Goal: Information Seeking & Learning: Learn about a topic

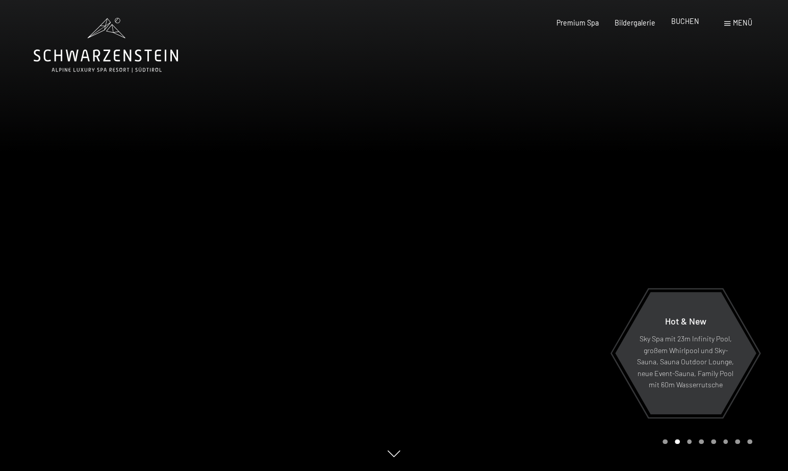
click at [685, 20] on span "BUCHEN" at bounding box center [685, 21] width 28 height 9
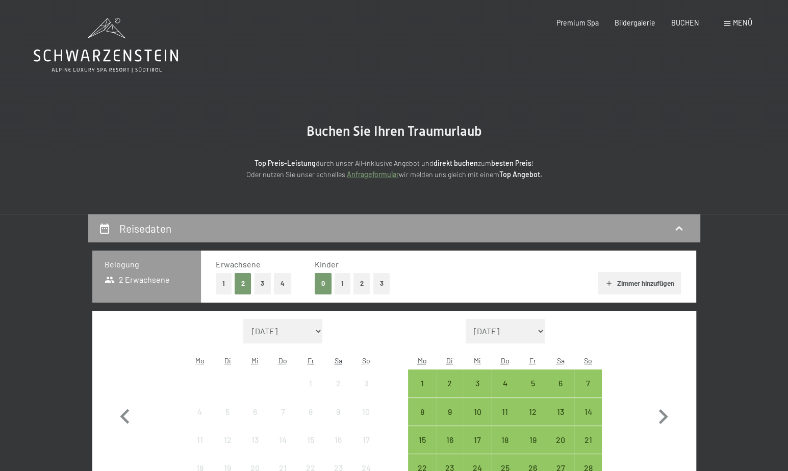
click at [734, 25] on span "Menü" at bounding box center [742, 22] width 19 height 9
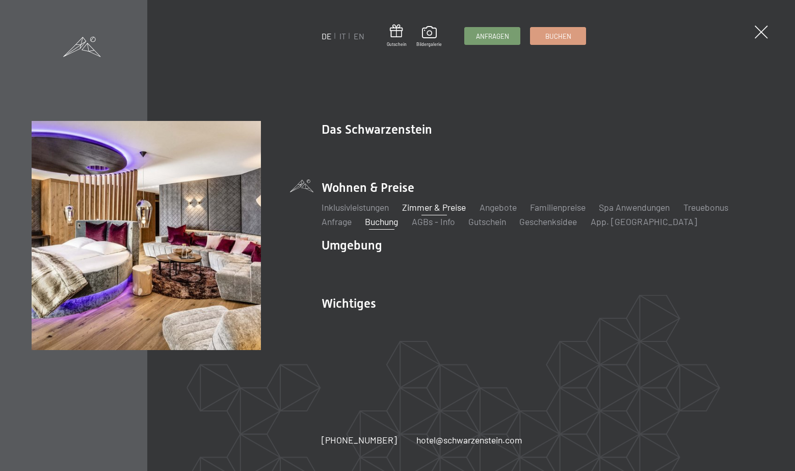
click at [428, 204] on link "Zimmer & Preise" at bounding box center [434, 206] width 64 height 11
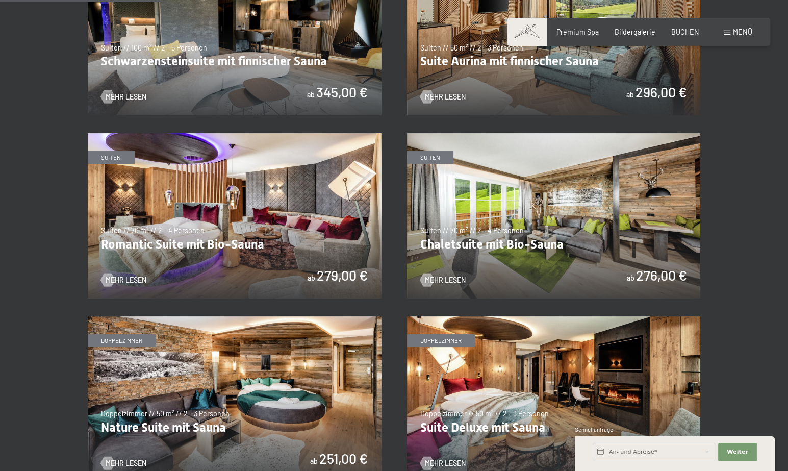
scroll to position [459, 0]
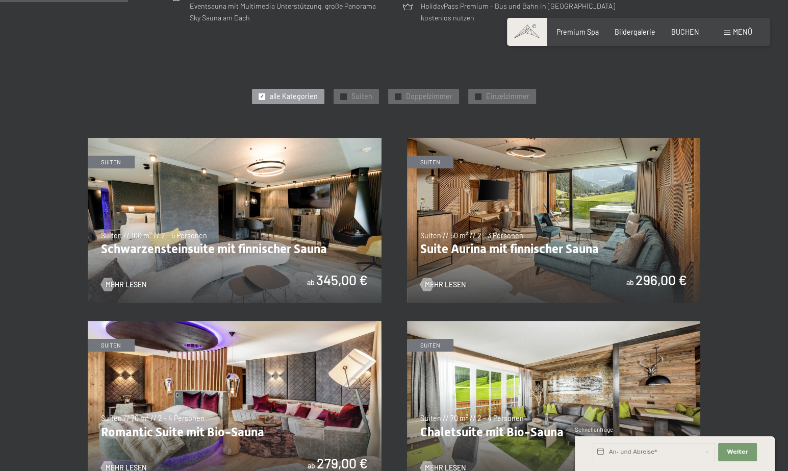
click at [547, 216] on img at bounding box center [554, 220] width 294 height 165
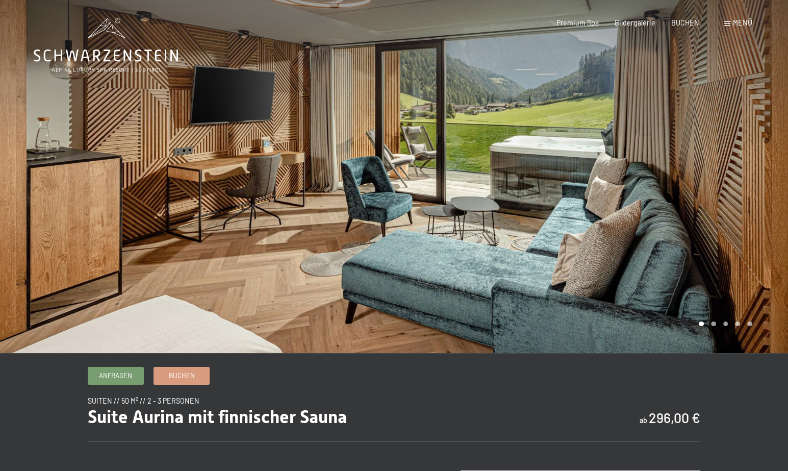
drag, startPoint x: 642, startPoint y: 250, endPoint x: 347, endPoint y: 234, distance: 295.2
click at [347, 353] on div at bounding box center [394, 353] width 736 height 0
click at [637, 237] on div at bounding box center [591, 176] width 394 height 353
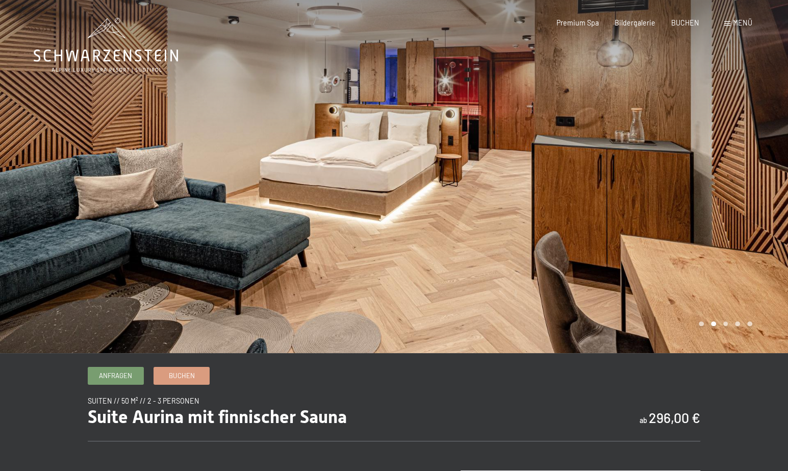
click at [637, 237] on div at bounding box center [591, 176] width 394 height 353
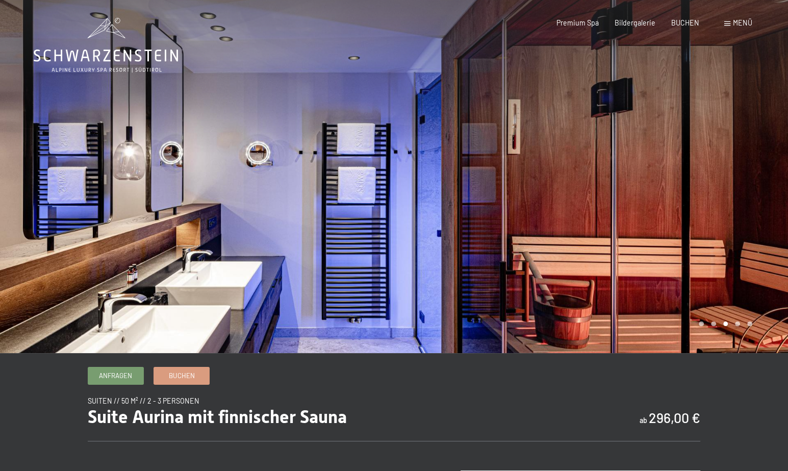
click at [637, 237] on div at bounding box center [591, 176] width 394 height 353
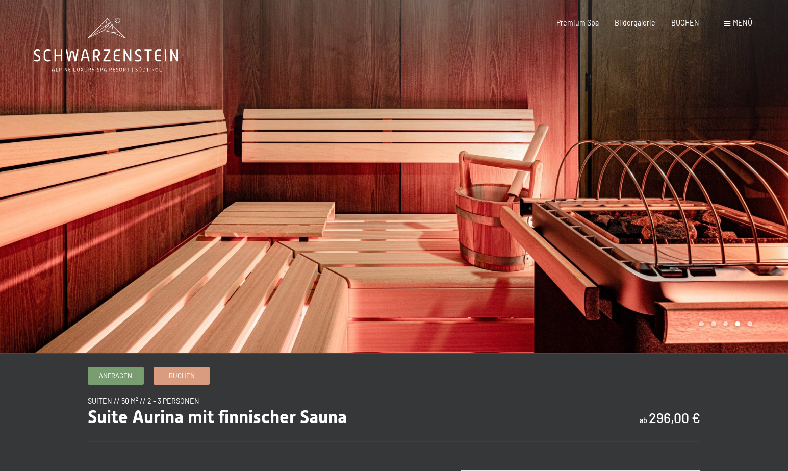
click at [637, 237] on div at bounding box center [591, 176] width 394 height 353
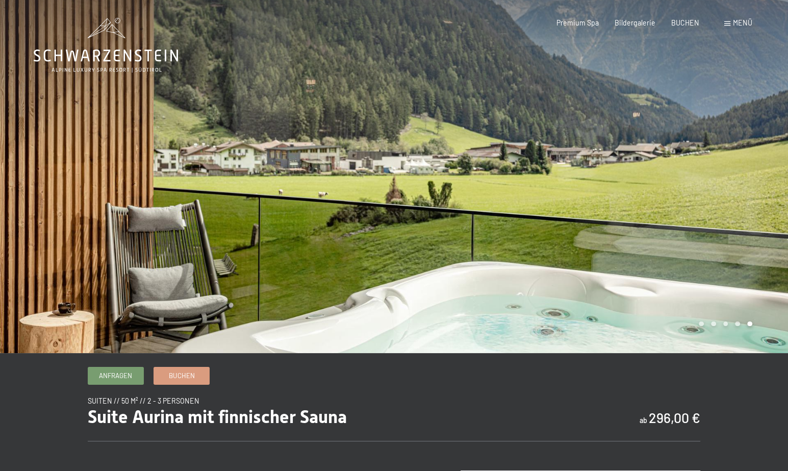
click at [637, 237] on div at bounding box center [591, 176] width 394 height 353
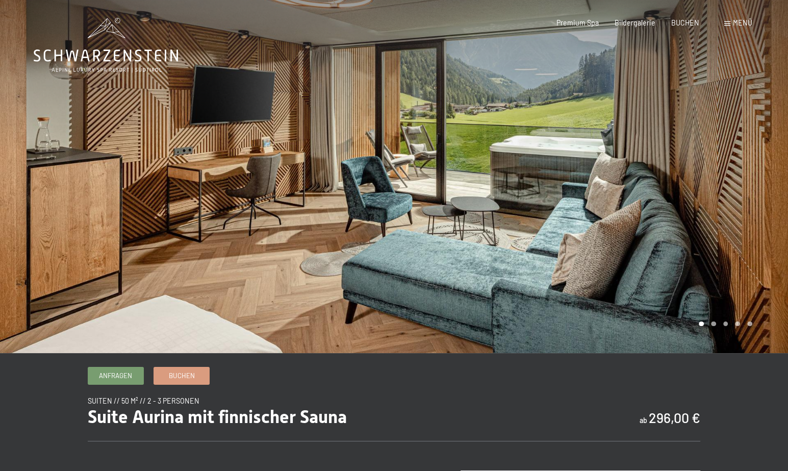
click at [637, 237] on div at bounding box center [591, 176] width 394 height 353
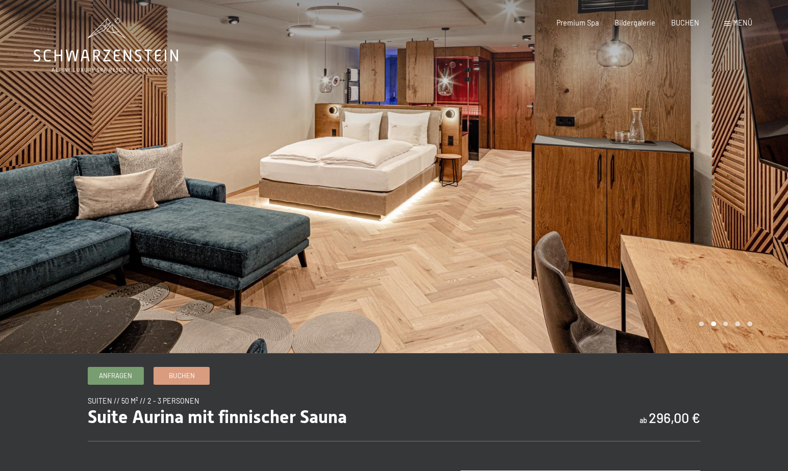
click at [637, 237] on div at bounding box center [591, 176] width 394 height 353
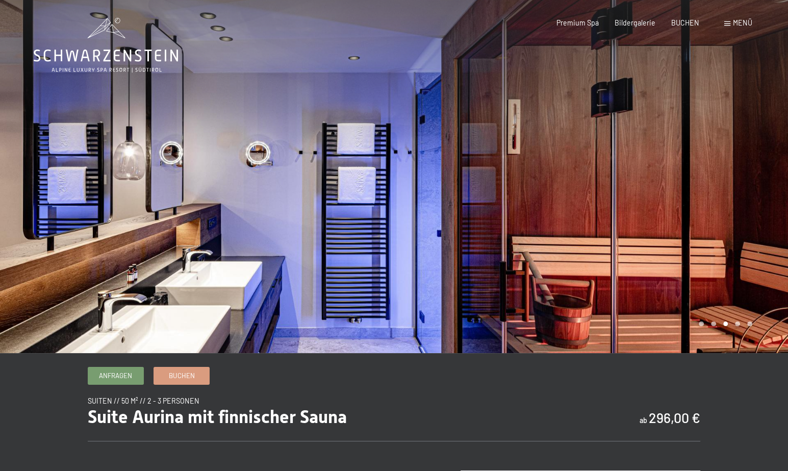
click at [637, 237] on div at bounding box center [591, 176] width 394 height 353
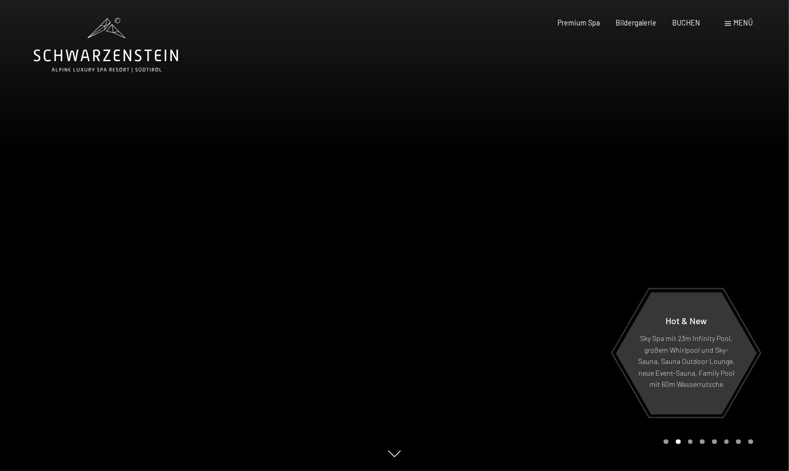
click at [734, 23] on span "Menü" at bounding box center [743, 22] width 19 height 9
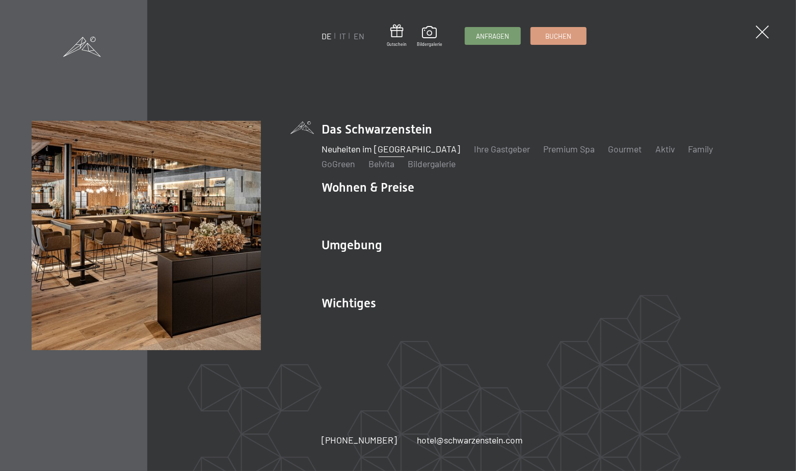
click at [400, 148] on link "Neuheiten im [GEOGRAPHIC_DATA]" at bounding box center [391, 148] width 139 height 11
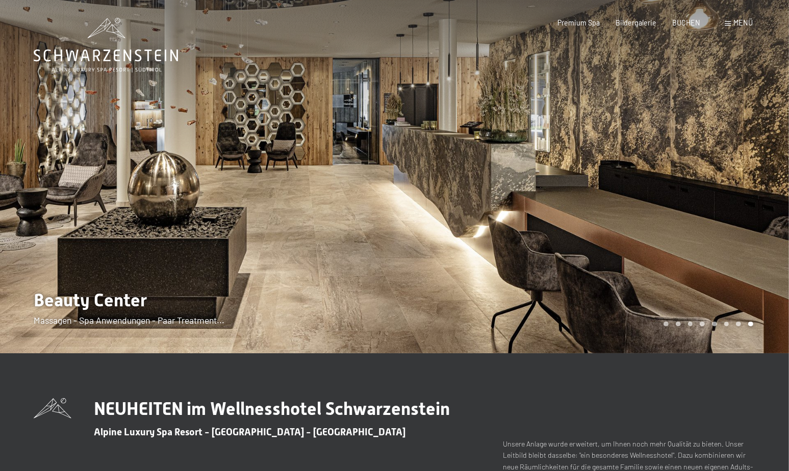
click at [753, 323] on div "Carousel Page 8 (Current Slide)" at bounding box center [750, 324] width 5 height 5
click at [750, 323] on div "Carousel Page 8 (Current Slide)" at bounding box center [750, 324] width 5 height 5
click at [739, 323] on div "Carousel Page 7" at bounding box center [738, 324] width 5 height 5
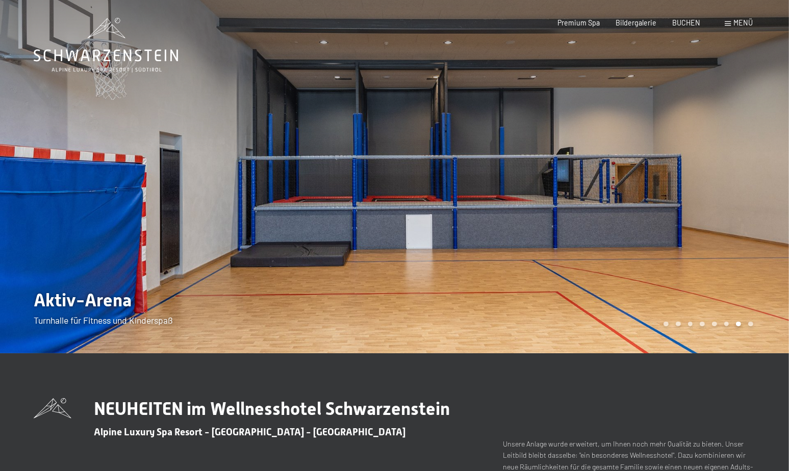
click at [727, 325] on div "Carousel Page 6" at bounding box center [726, 324] width 5 height 5
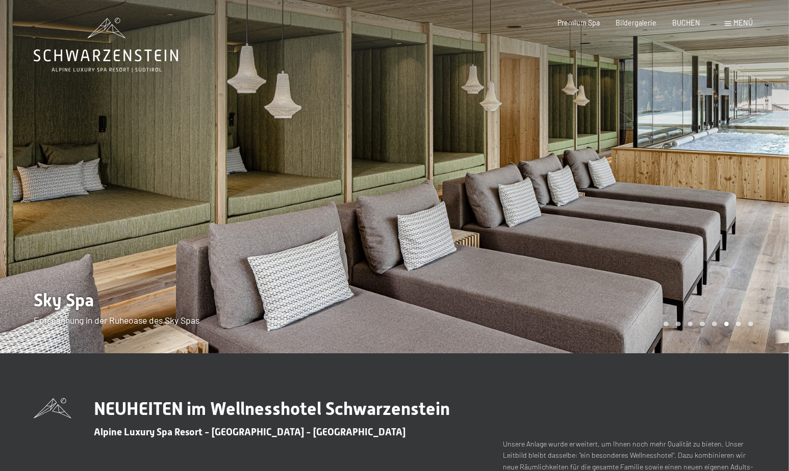
click at [715, 323] on div "Carousel Page 5" at bounding box center [714, 324] width 5 height 5
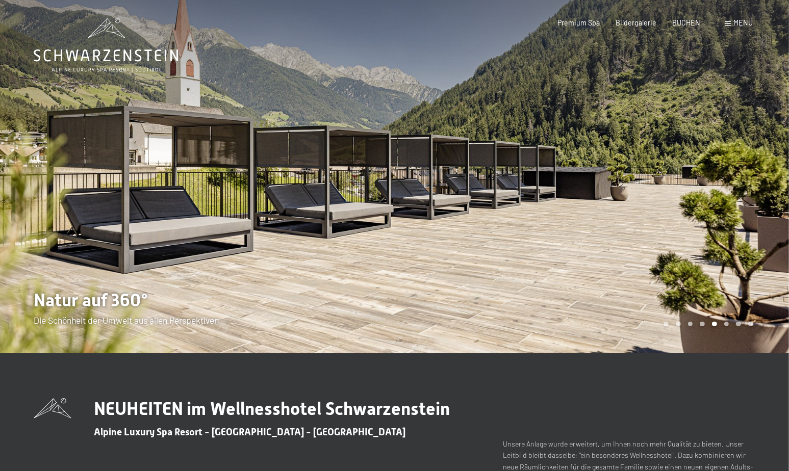
click at [702, 323] on div "Carousel Page 4" at bounding box center [702, 324] width 5 height 5
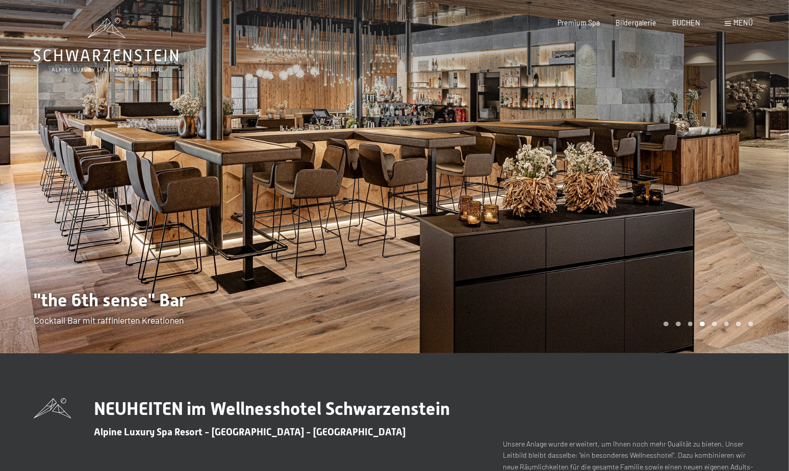
click at [694, 323] on div "Carousel Pagination" at bounding box center [706, 324] width 93 height 5
click at [691, 323] on div "Carousel Page 3" at bounding box center [690, 324] width 5 height 5
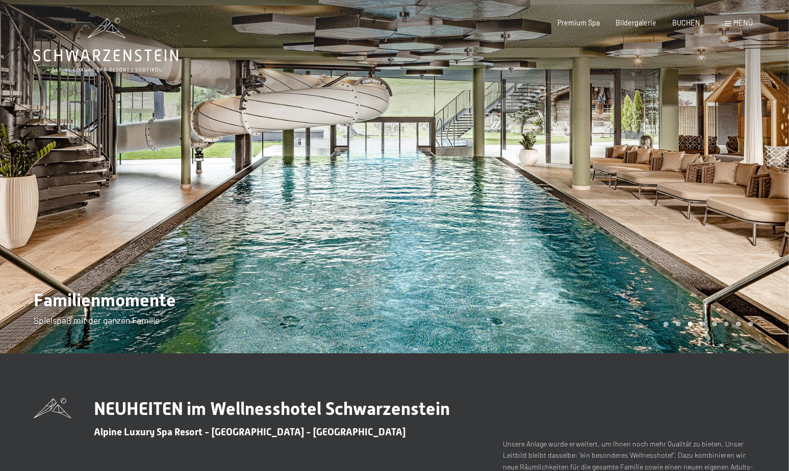
click at [678, 323] on div "Carousel Page 2" at bounding box center [678, 324] width 5 height 5
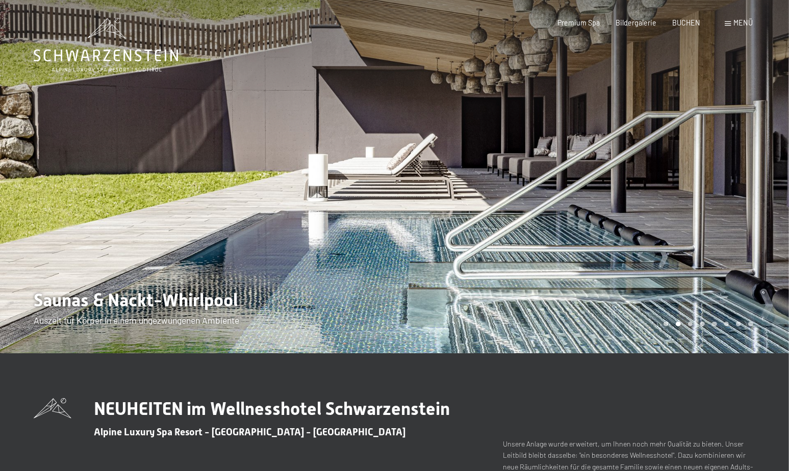
click at [663, 323] on div "Carousel Page 1" at bounding box center [665, 324] width 5 height 5
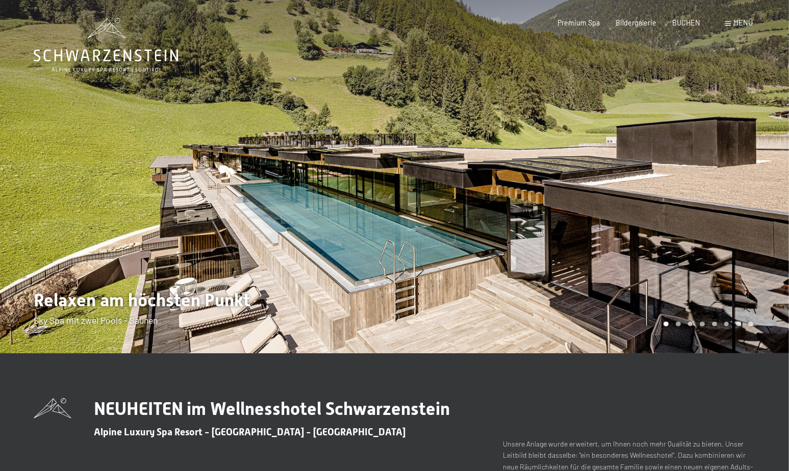
click at [324, 220] on div at bounding box center [197, 176] width 395 height 353
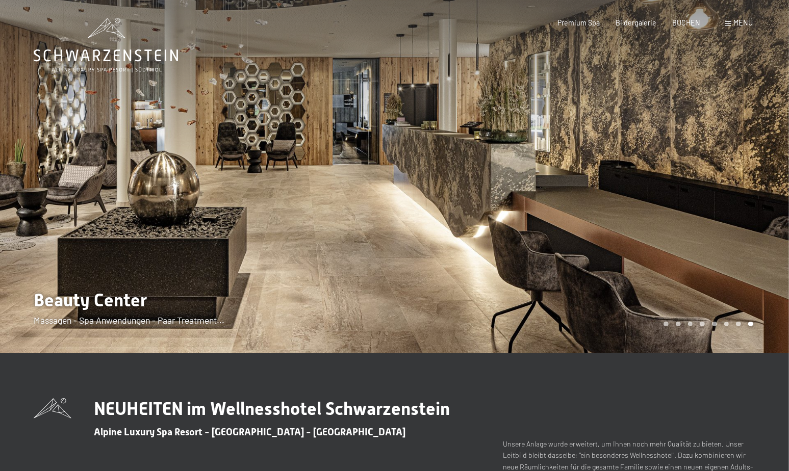
click at [664, 324] on div "Carousel Page 1" at bounding box center [665, 324] width 5 height 5
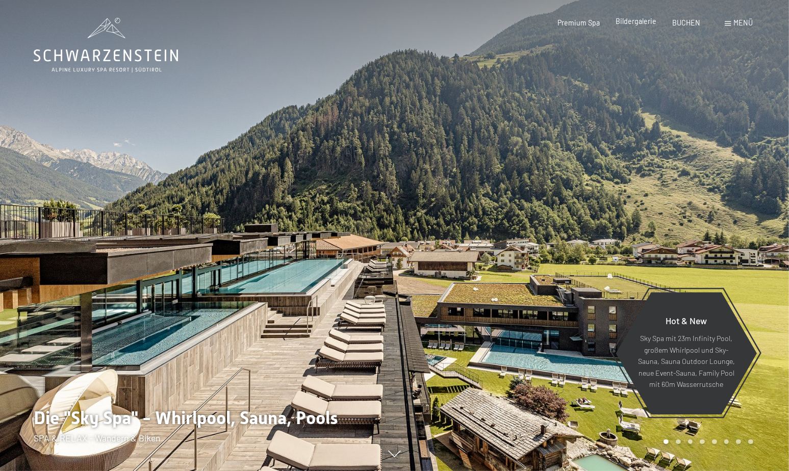
click at [640, 21] on span "Bildergalerie" at bounding box center [635, 21] width 41 height 9
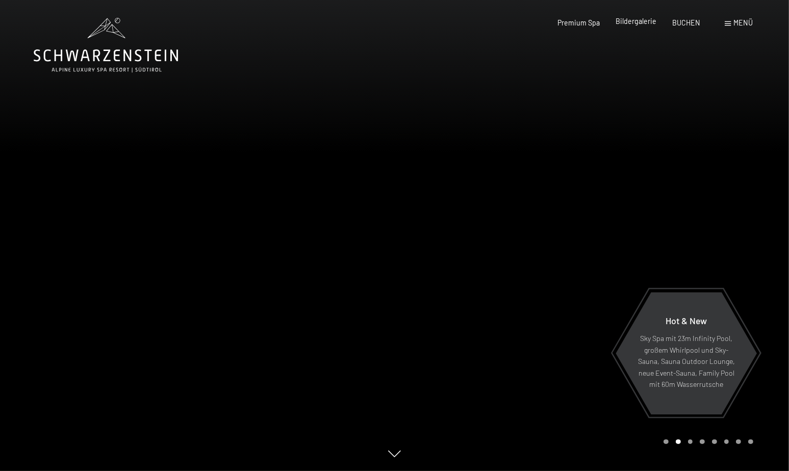
click at [635, 23] on span "Bildergalerie" at bounding box center [635, 21] width 41 height 9
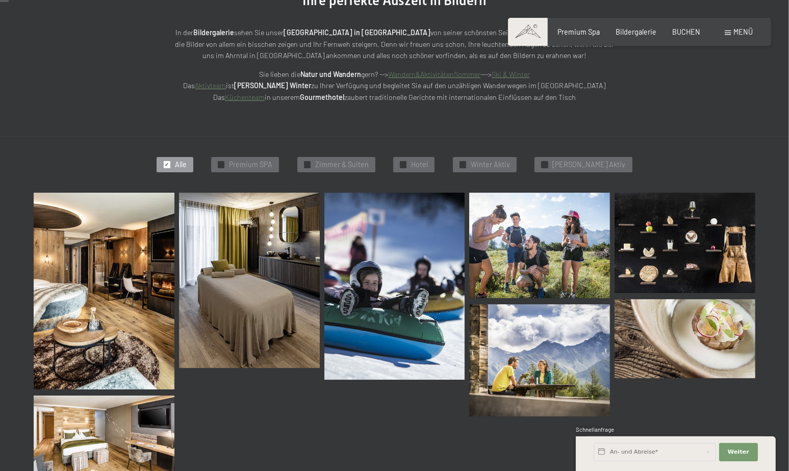
scroll to position [153, 0]
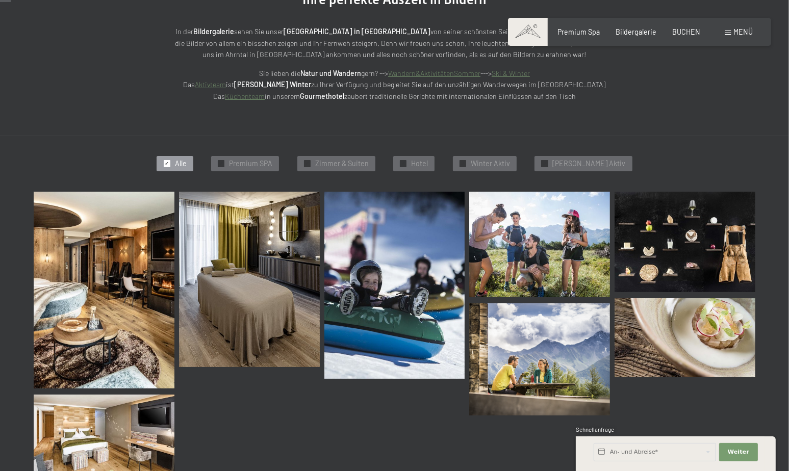
click at [170, 164] on div at bounding box center [167, 163] width 7 height 7
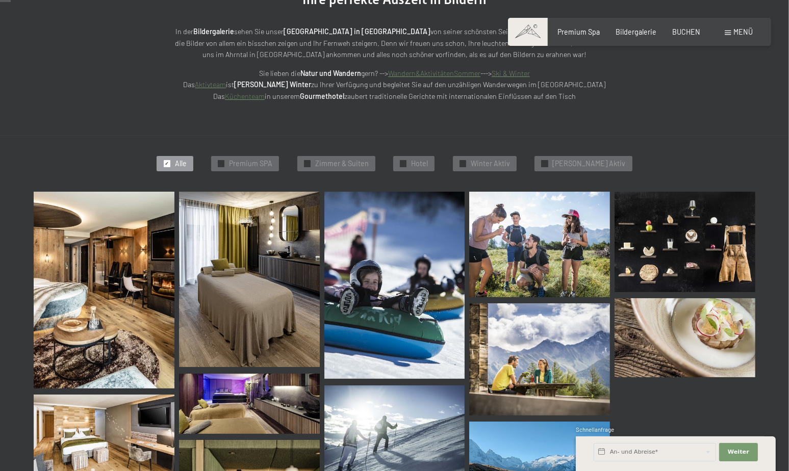
click at [169, 161] on span "✓" at bounding box center [167, 164] width 4 height 6
click at [223, 162] on span "✓" at bounding box center [221, 164] width 4 height 6
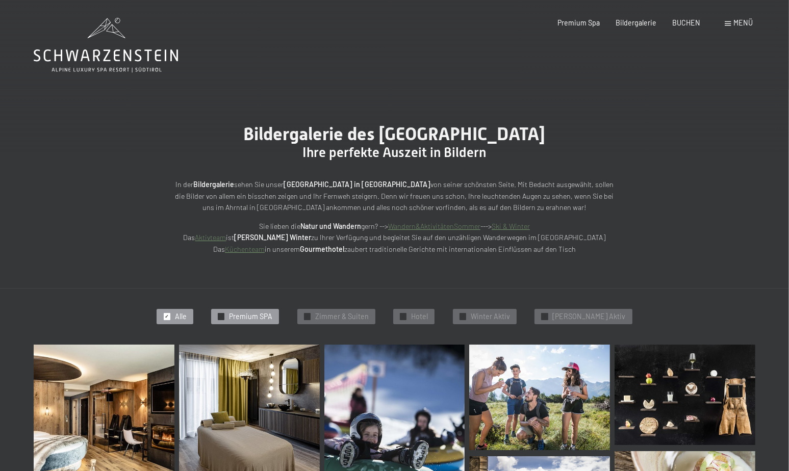
click at [223, 316] on span "✓" at bounding box center [221, 317] width 4 height 6
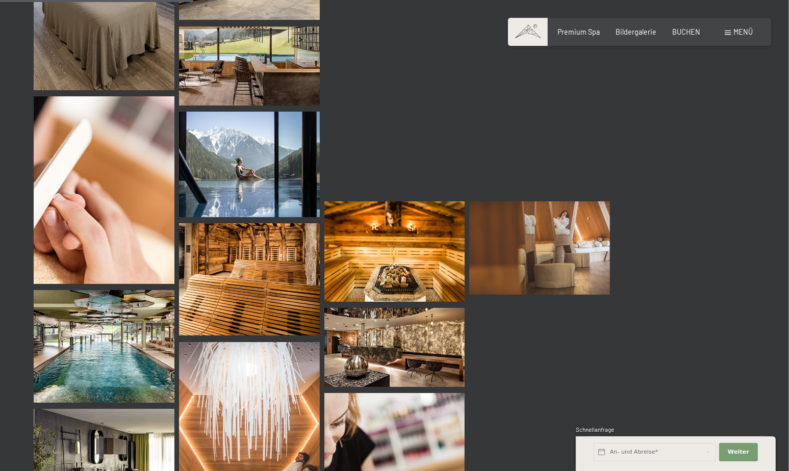
scroll to position [421, 0]
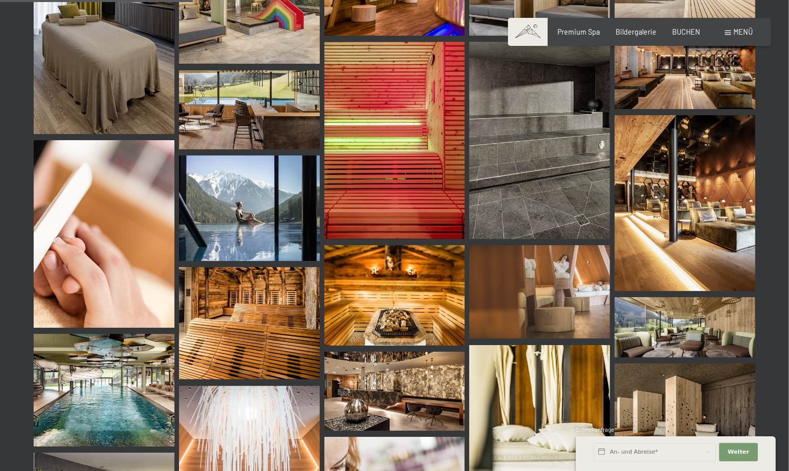
click at [253, 123] on img at bounding box center [249, 109] width 141 height 79
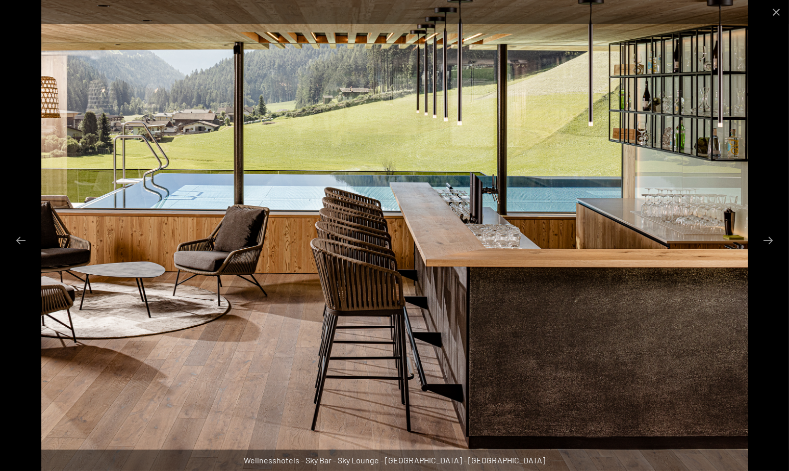
click at [253, 11] on div at bounding box center [394, 12] width 789 height 24
click at [776, 11] on button "Close gallery" at bounding box center [775, 12] width 25 height 24
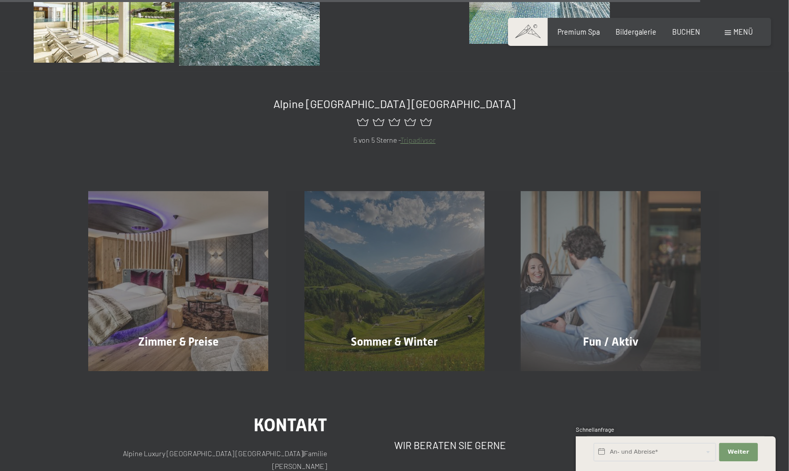
scroll to position [1288, 0]
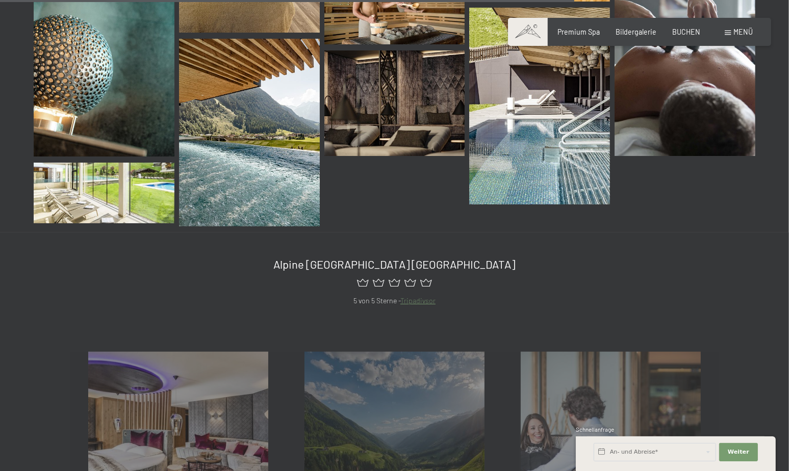
click at [244, 181] on img at bounding box center [249, 133] width 141 height 188
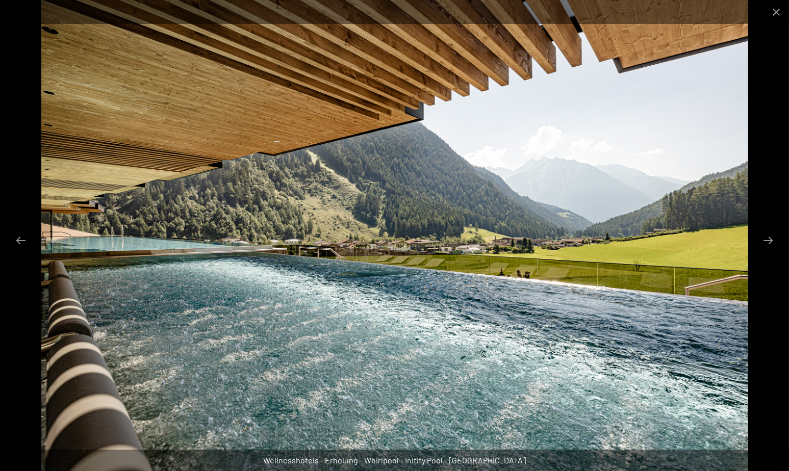
click at [450, 16] on div at bounding box center [394, 12] width 789 height 24
click at [774, 9] on button "Close gallery" at bounding box center [775, 12] width 25 height 24
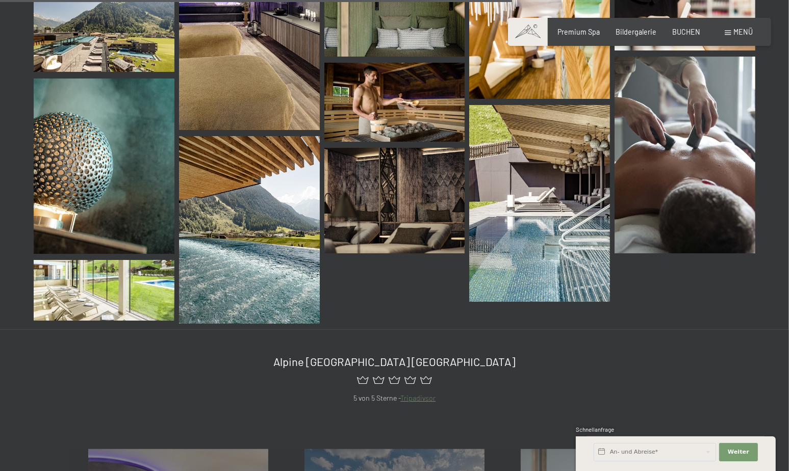
scroll to position [1135, 0]
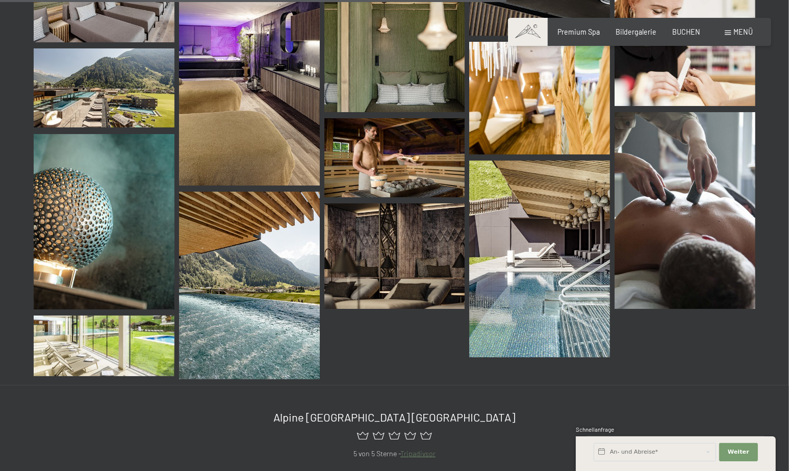
click at [157, 346] on img at bounding box center [104, 346] width 141 height 60
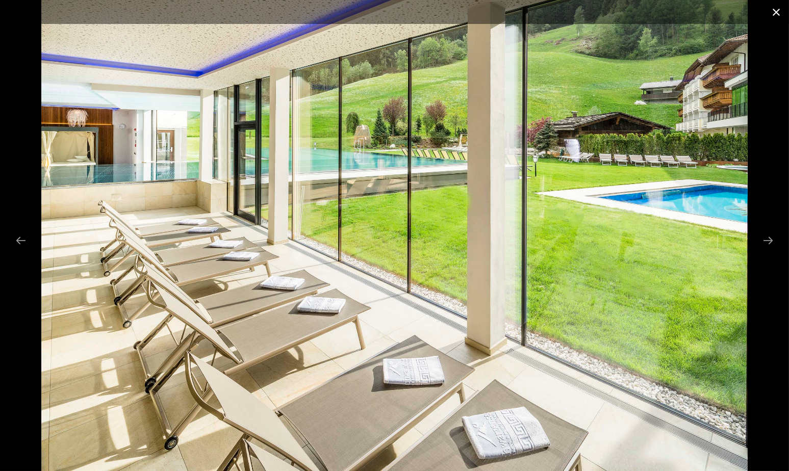
click at [777, 13] on button "Close gallery" at bounding box center [775, 12] width 25 height 24
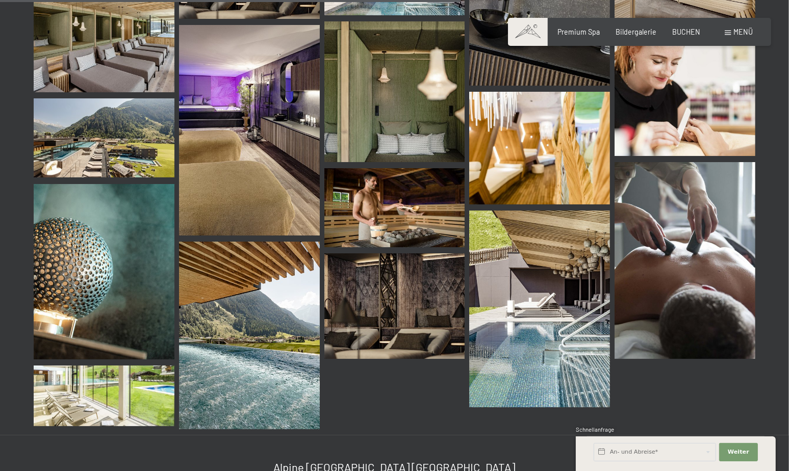
scroll to position [1033, 0]
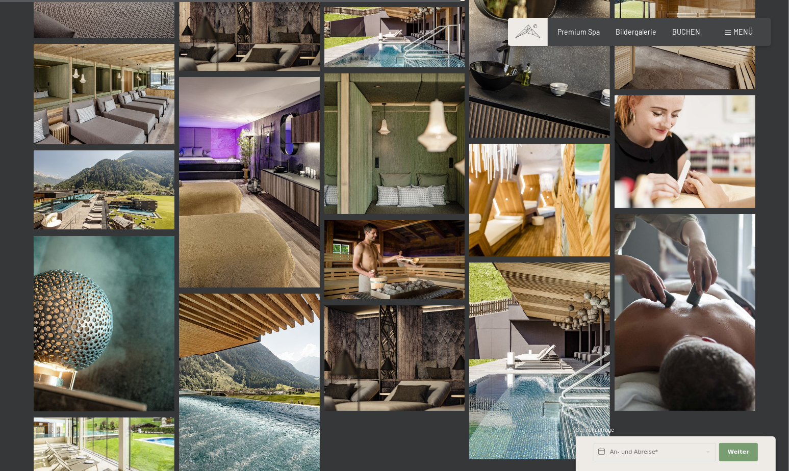
click at [122, 189] on img at bounding box center [104, 189] width 141 height 79
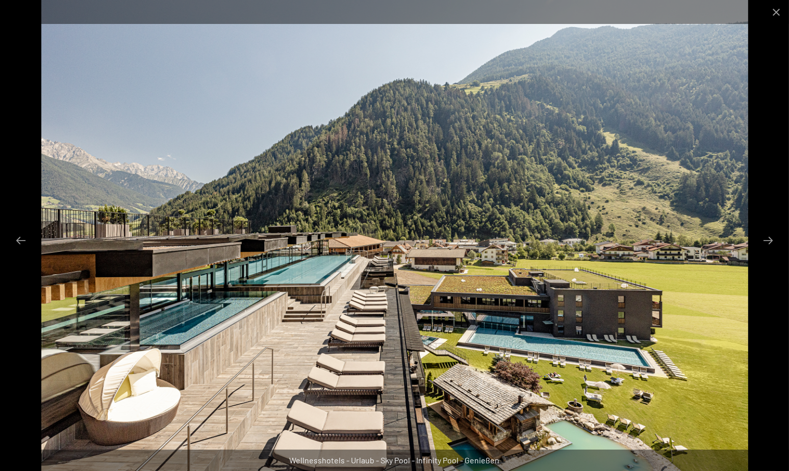
click at [39, 321] on div at bounding box center [394, 235] width 789 height 471
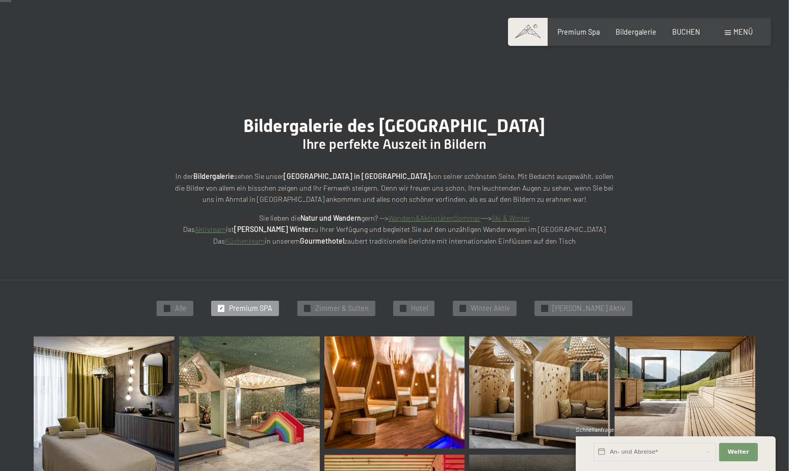
scroll to position [0, 0]
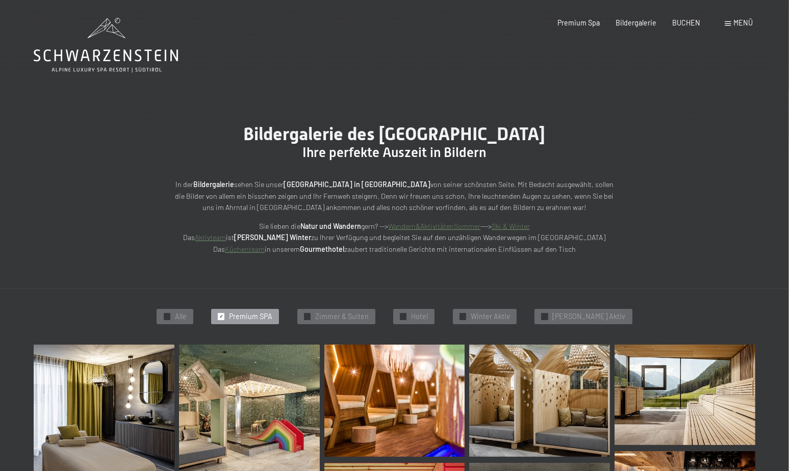
click at [106, 60] on icon at bounding box center [106, 45] width 144 height 55
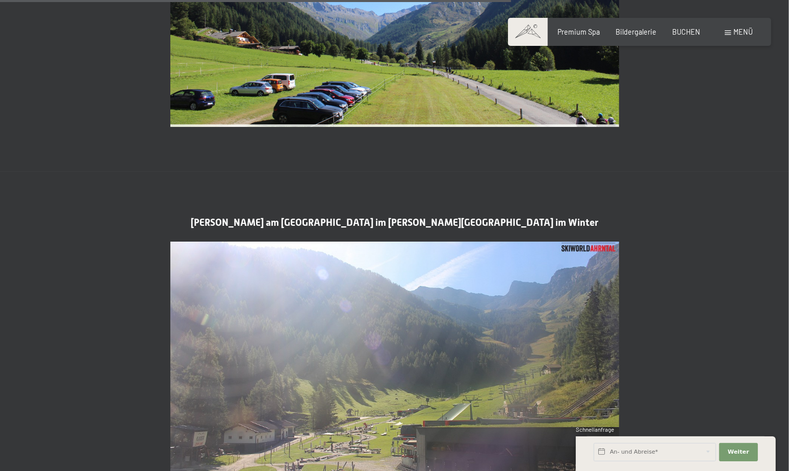
scroll to position [1937, 0]
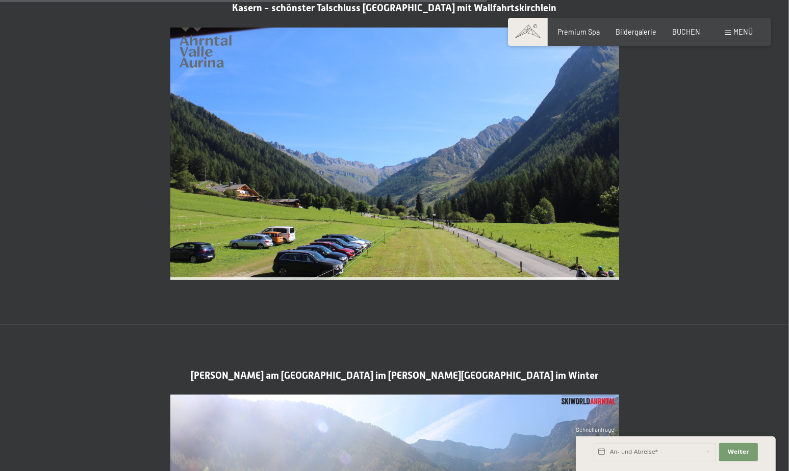
click at [537, 31] on span at bounding box center [528, 32] width 40 height 28
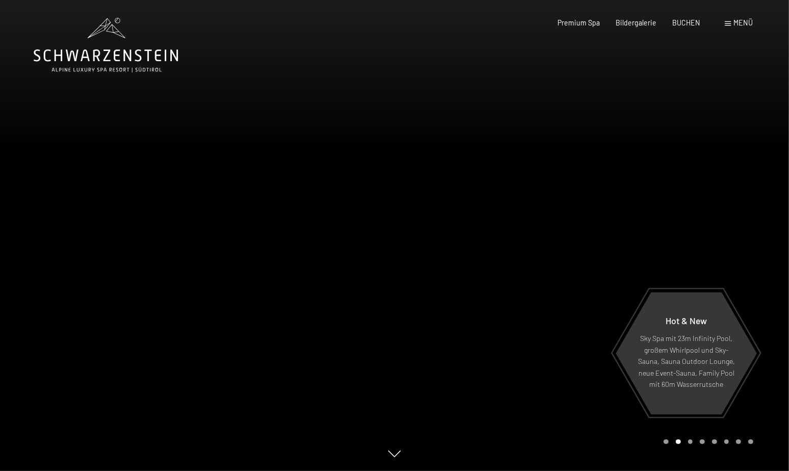
click at [126, 60] on icon at bounding box center [106, 45] width 144 height 55
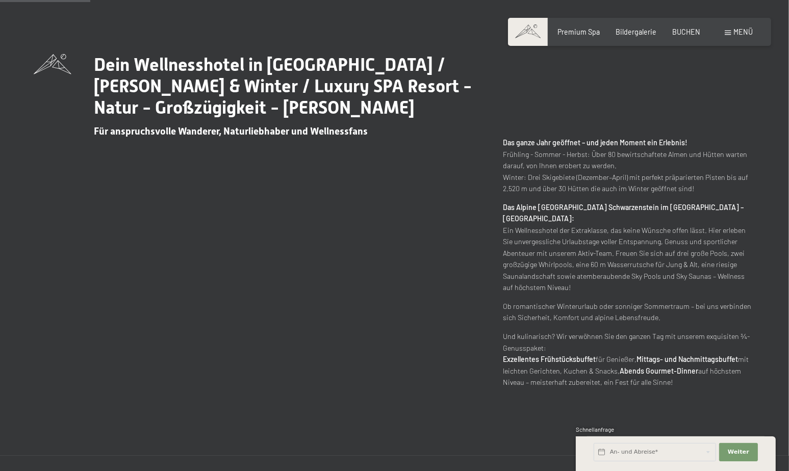
scroll to position [561, 0]
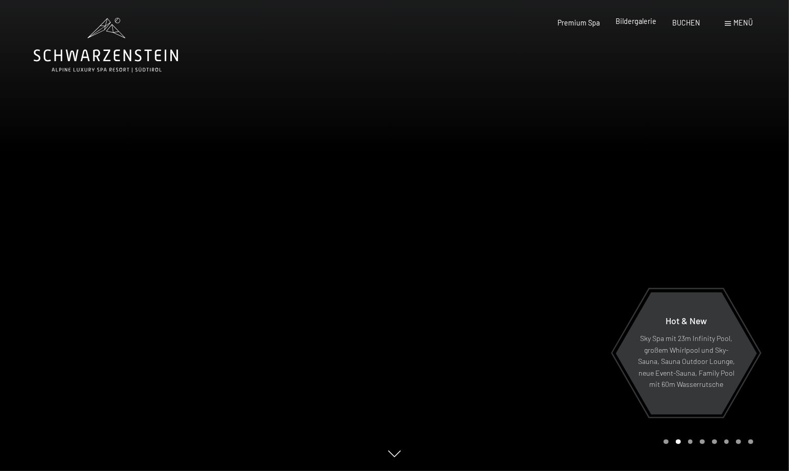
click at [640, 23] on span "Bildergalerie" at bounding box center [635, 21] width 41 height 9
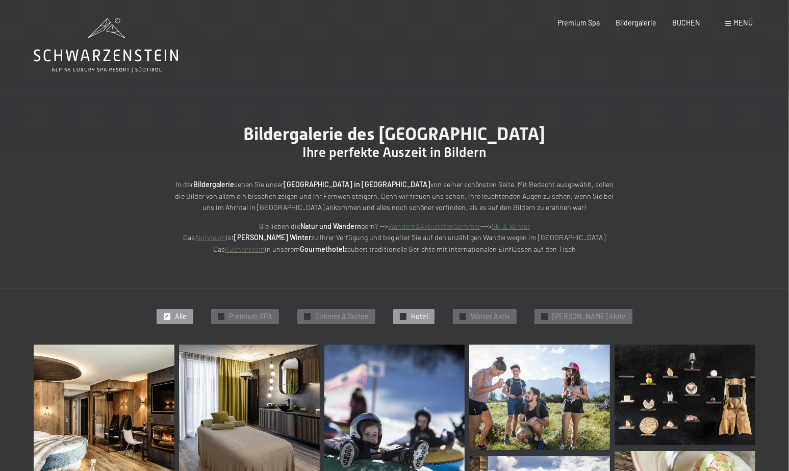
click at [406, 315] on div at bounding box center [403, 316] width 7 height 7
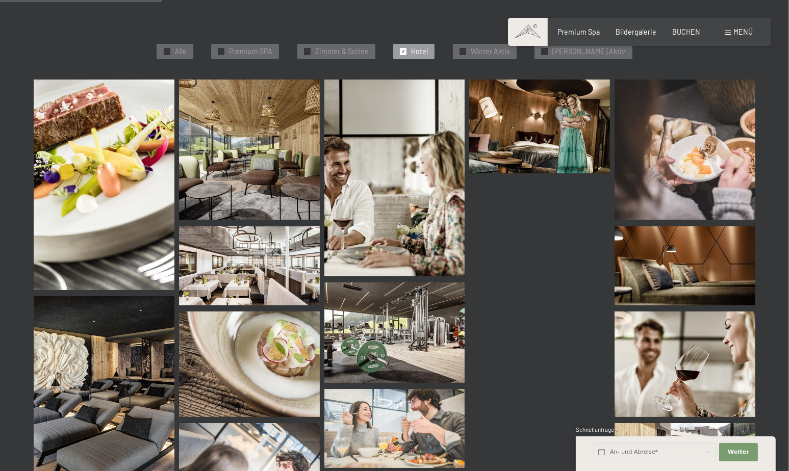
scroll to position [255, 0]
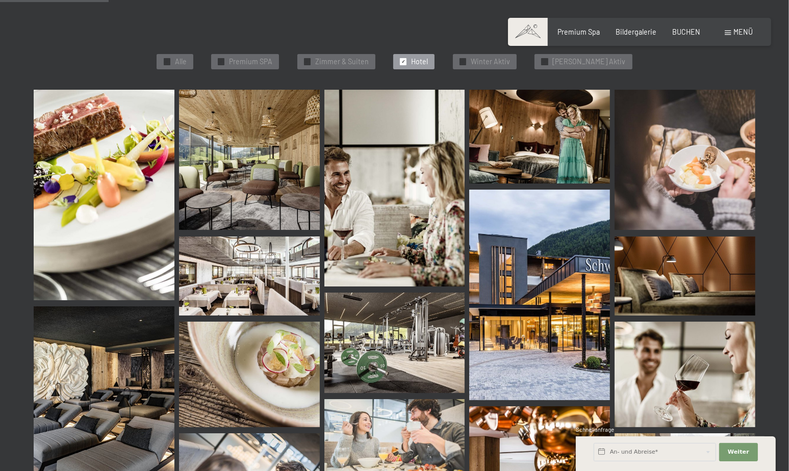
click at [390, 338] on img at bounding box center [394, 343] width 141 height 100
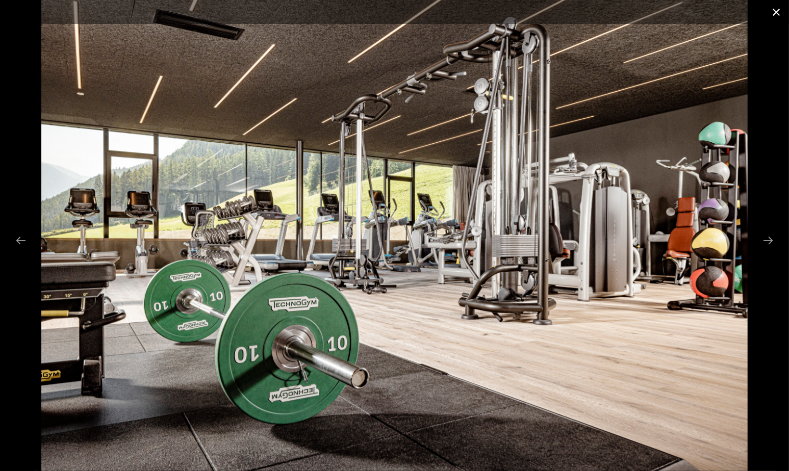
click at [776, 13] on button "Close gallery" at bounding box center [775, 12] width 25 height 24
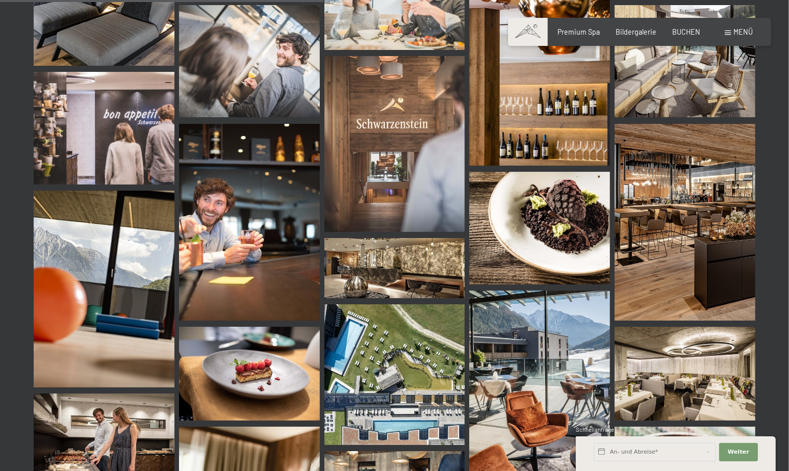
scroll to position [765, 0]
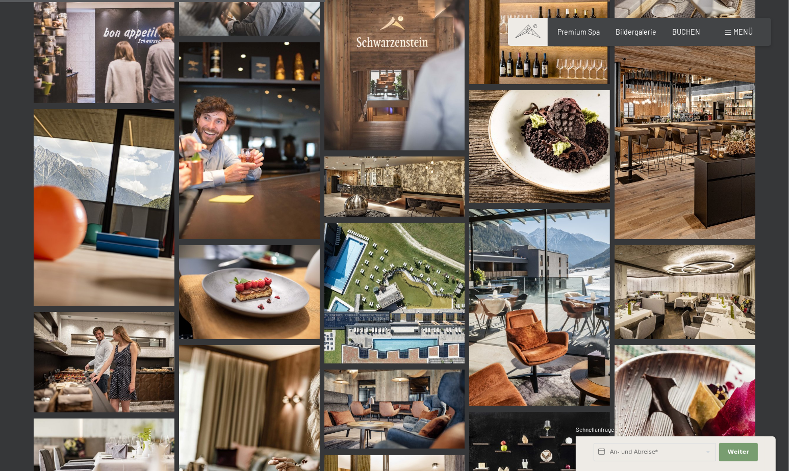
click at [398, 276] on img at bounding box center [394, 293] width 141 height 141
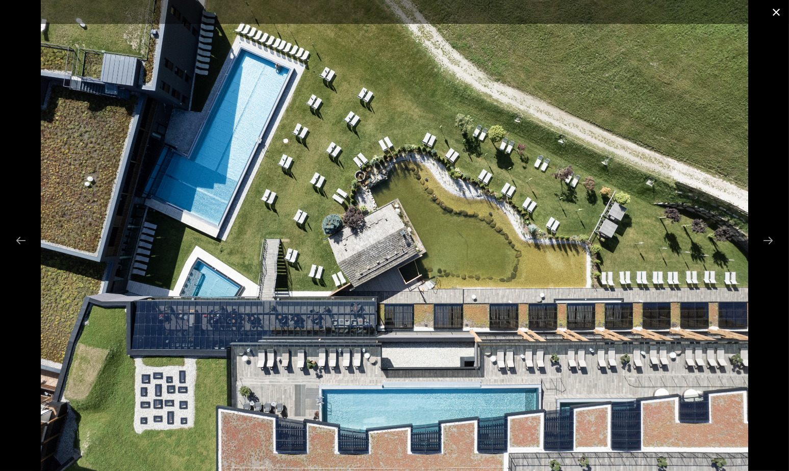
click at [776, 12] on button "Close gallery" at bounding box center [775, 12] width 25 height 24
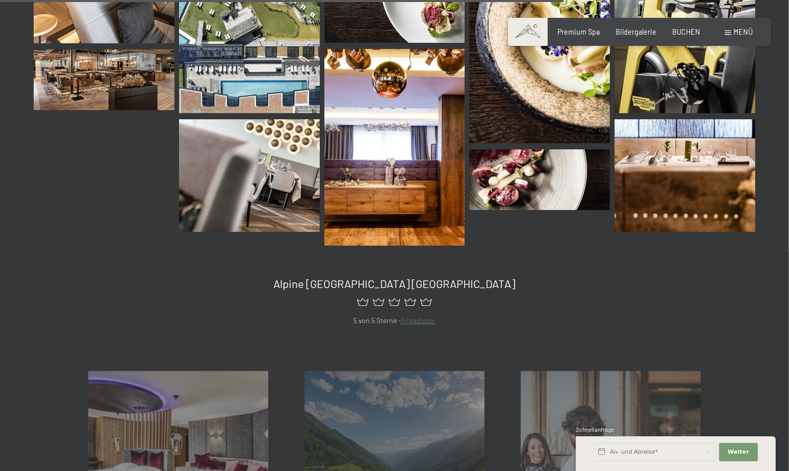
scroll to position [1428, 0]
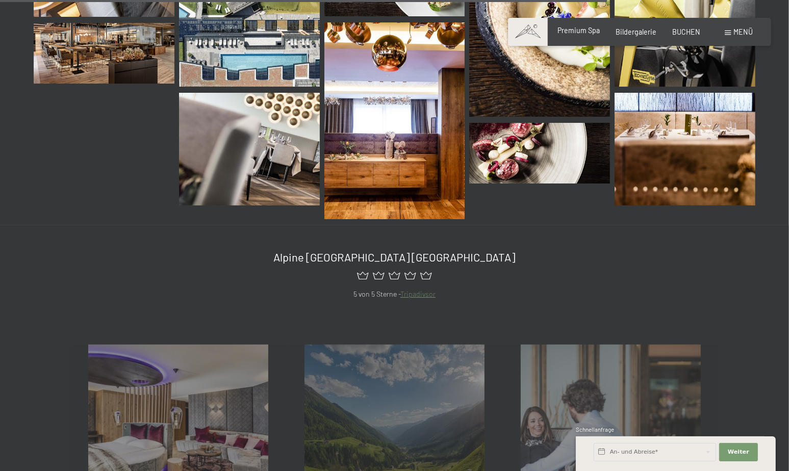
click at [589, 29] on span "Premium Spa" at bounding box center [578, 30] width 42 height 9
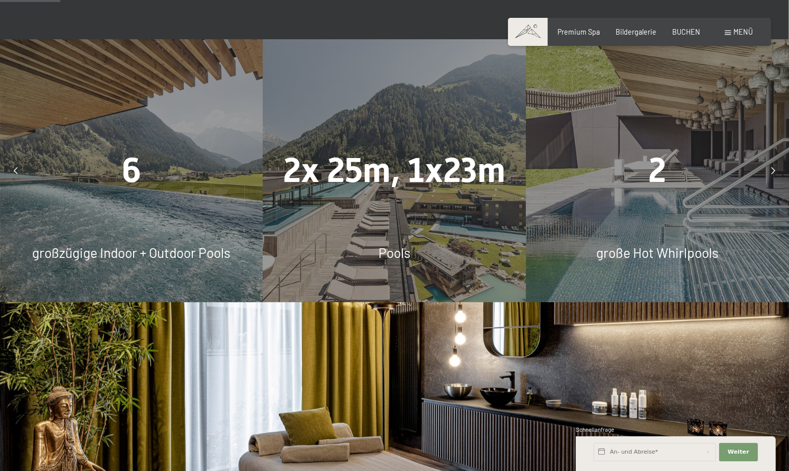
scroll to position [765, 0]
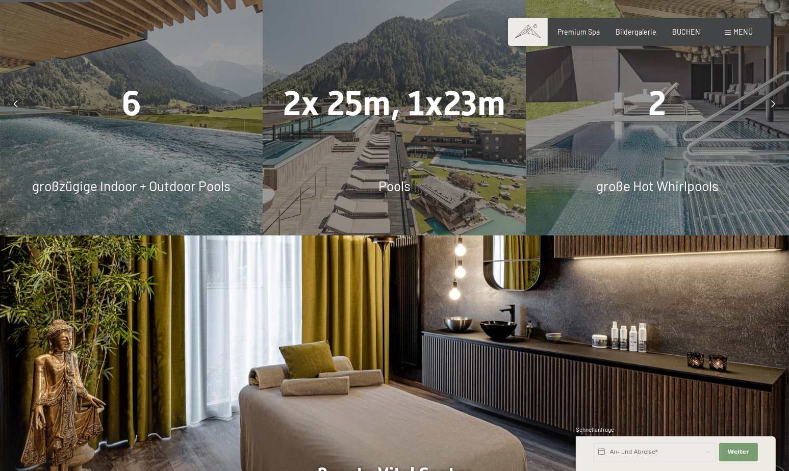
click at [394, 194] on span "Pools" at bounding box center [394, 186] width 32 height 16
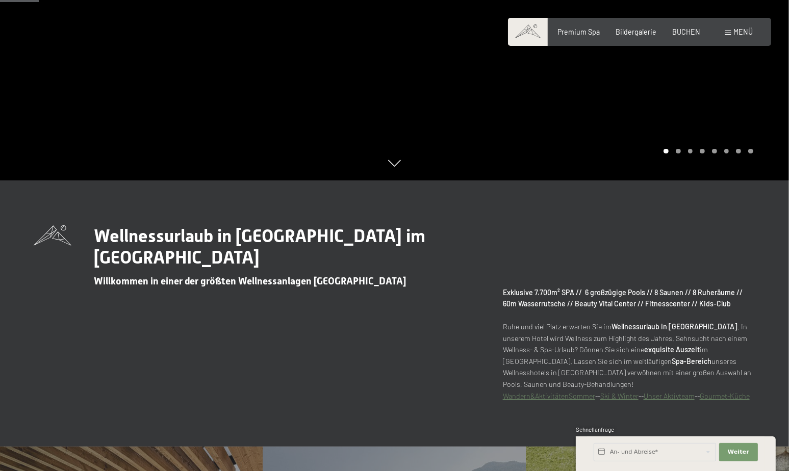
scroll to position [459, 0]
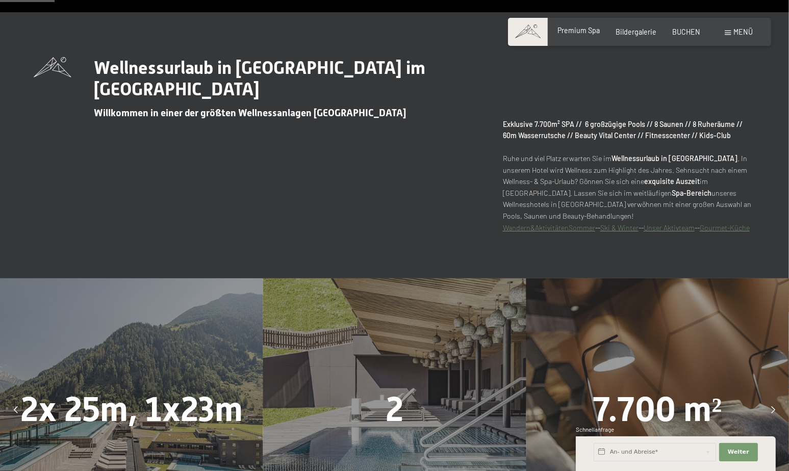
click at [584, 30] on span "Premium Spa" at bounding box center [578, 30] width 42 height 9
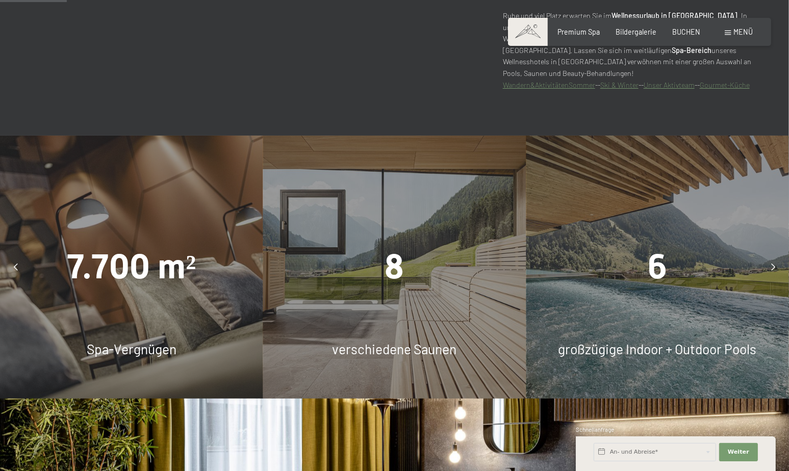
scroll to position [663, 0]
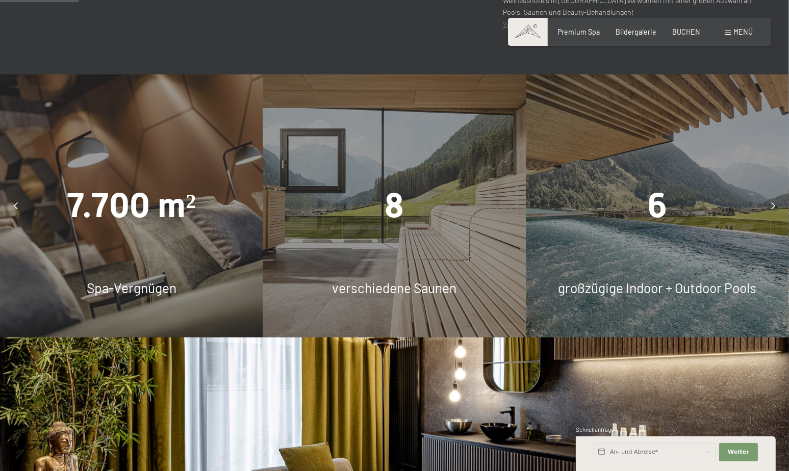
click at [644, 215] on div "6" at bounding box center [657, 206] width 263 height 48
click at [771, 210] on icon at bounding box center [773, 205] width 4 height 7
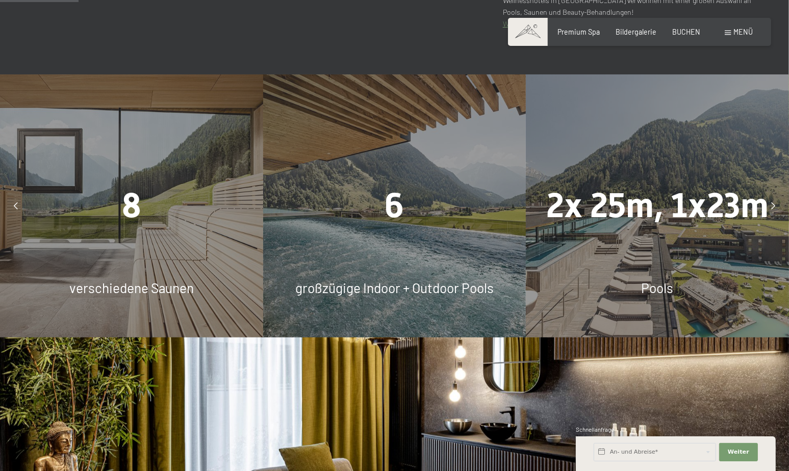
click at [772, 210] on icon at bounding box center [773, 205] width 4 height 7
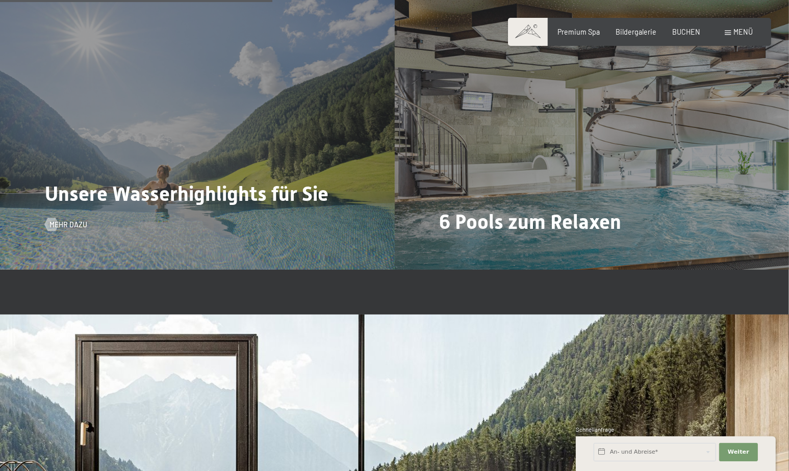
scroll to position [2294, 0]
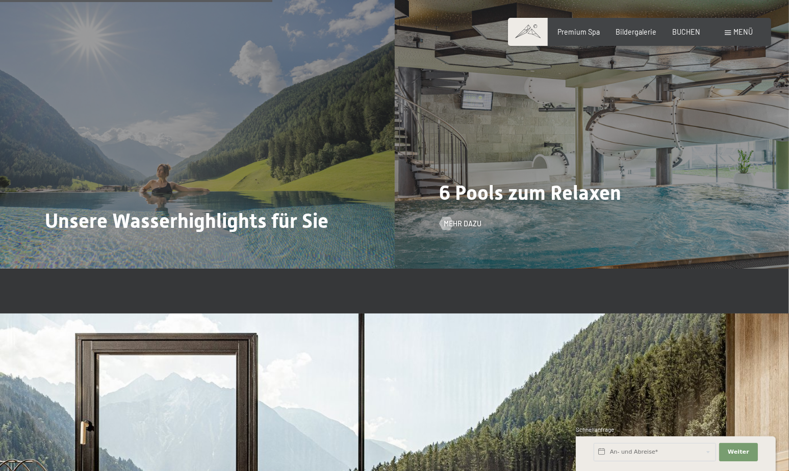
click at [538, 178] on div "6 Pools zum Relaxen Mehr dazu" at bounding box center [592, 121] width 395 height 296
click at [448, 230] on div at bounding box center [446, 223] width 8 height 13
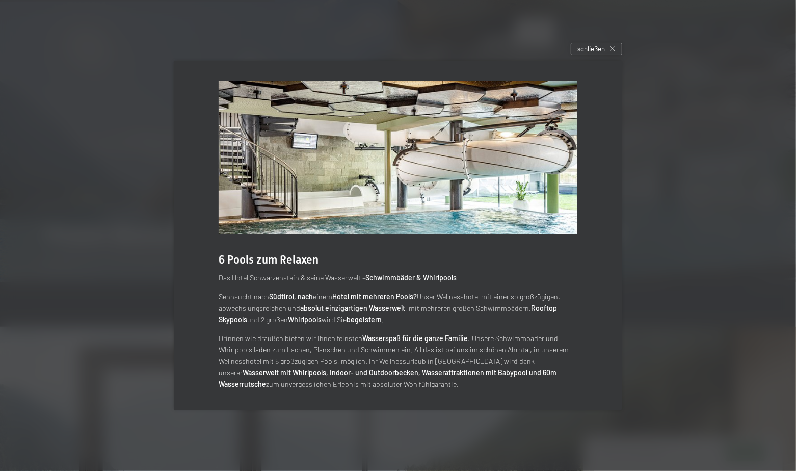
click at [427, 211] on img at bounding box center [398, 157] width 359 height 153
click at [406, 286] on div "Das Hotel Schwarzenstein & seine Wasserwelt – Schwimmbäder & Whirlpools Sehnsuc…" at bounding box center [398, 331] width 359 height 118
drag, startPoint x: 396, startPoint y: 339, endPoint x: 371, endPoint y: 388, distance: 55.0
click at [396, 343] on p "Drinnen wie draußen bieten wir Ihnen feinsten Wasserspaß für die ganze Familie …" at bounding box center [398, 362] width 359 height 58
drag, startPoint x: 371, startPoint y: 388, endPoint x: 357, endPoint y: 394, distance: 15.1
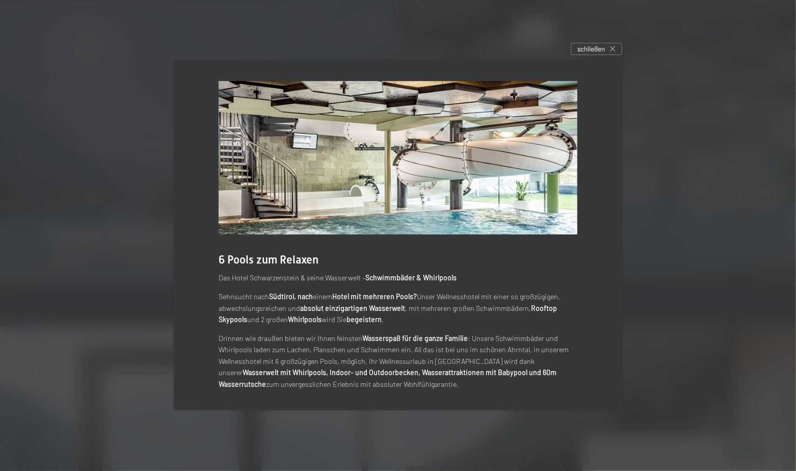
click at [368, 393] on div "6 Pools zum Relaxen Das [GEOGRAPHIC_DATA] & seine Wasserwelt – Schwimmbäder & W…" at bounding box center [398, 236] width 449 height 350
drag, startPoint x: 357, startPoint y: 394, endPoint x: 355, endPoint y: 378, distance: 16.4
click at [355, 393] on div "6 Pools zum Relaxen Das [GEOGRAPHIC_DATA] & seine Wasserwelt – Schwimmbäder & W…" at bounding box center [398, 236] width 449 height 350
drag, startPoint x: 355, startPoint y: 378, endPoint x: 503, endPoint y: 218, distance: 217.9
click at [374, 363] on p "Drinnen wie draußen bieten wir Ihnen feinsten Wasserspaß für die ganze Familie …" at bounding box center [398, 362] width 359 height 58
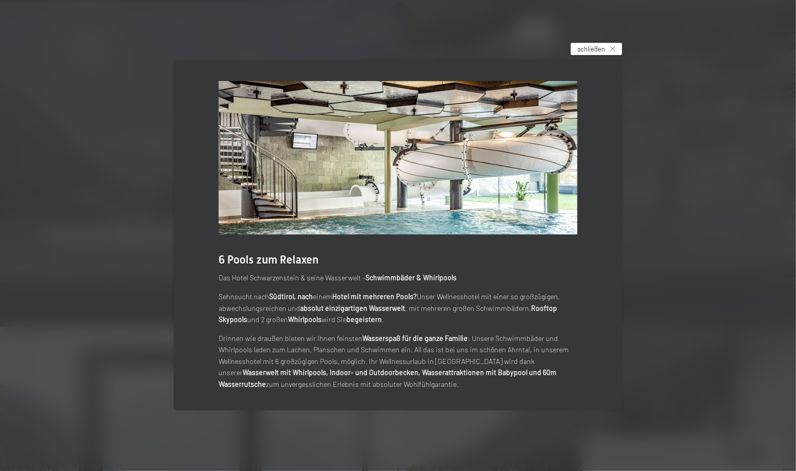
click at [604, 48] on span "schließen" at bounding box center [592, 48] width 28 height 9
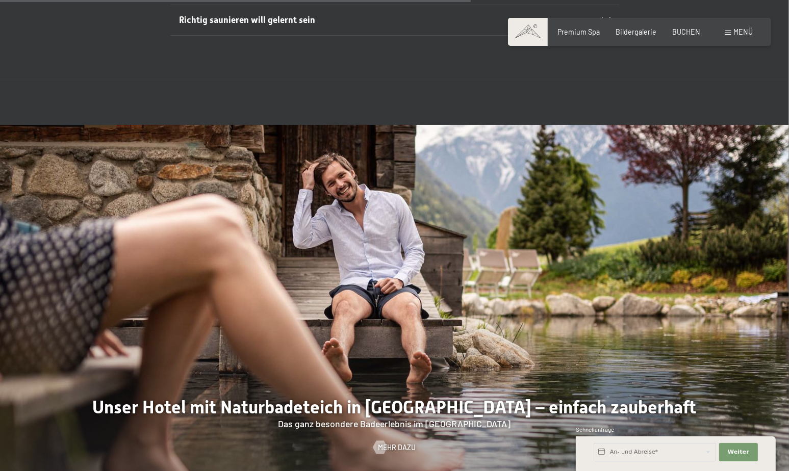
scroll to position [3569, 0]
